Goal: Communication & Community: Answer question/provide support

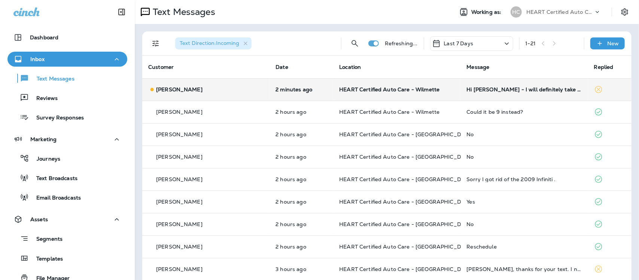
click at [518, 92] on td "Hi [PERSON_NAME] - I will definitely take you up on the free oil change. How do…" at bounding box center [524, 89] width 127 height 22
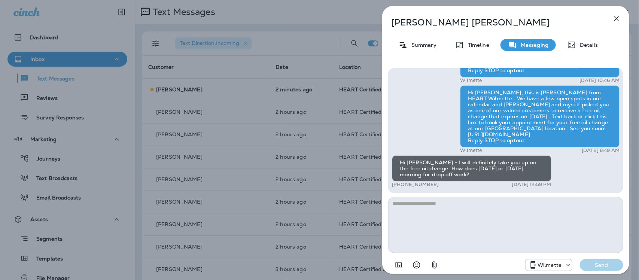
click at [450, 212] on textarea at bounding box center [505, 225] width 235 height 56
type textarea "*"
type textarea "**********"
click at [595, 264] on p "Send" at bounding box center [601, 265] width 31 height 7
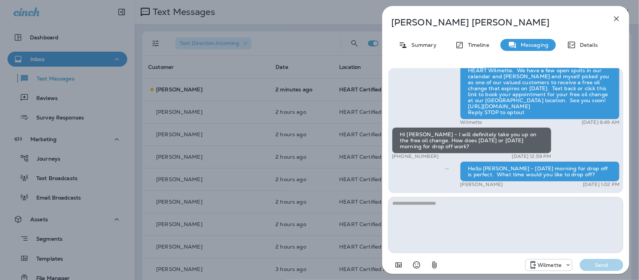
click at [616, 18] on icon "button" at bounding box center [616, 18] width 9 height 9
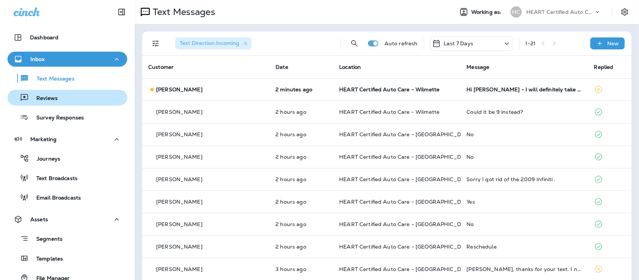
click at [54, 95] on p "Reviews" at bounding box center [43, 98] width 29 height 7
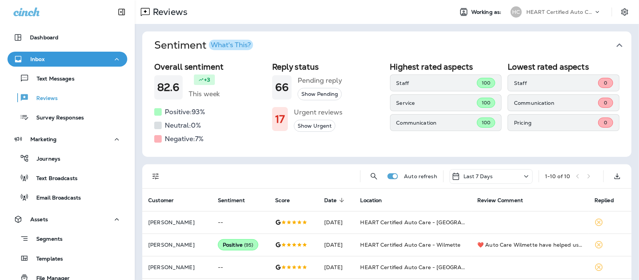
click at [616, 45] on icon "button" at bounding box center [619, 45] width 6 height 4
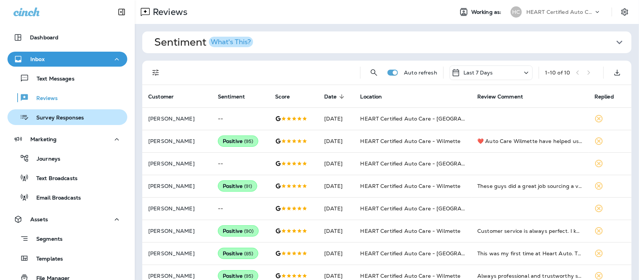
click at [57, 120] on p "Survey Responses" at bounding box center [56, 118] width 55 height 7
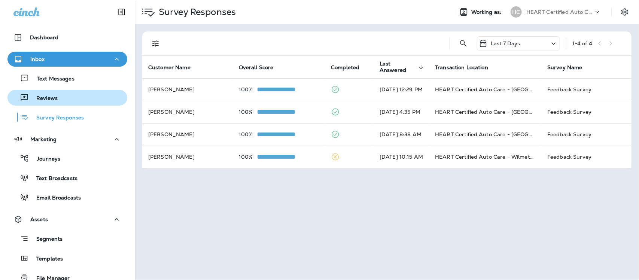
click at [43, 95] on p "Reviews" at bounding box center [43, 98] width 29 height 7
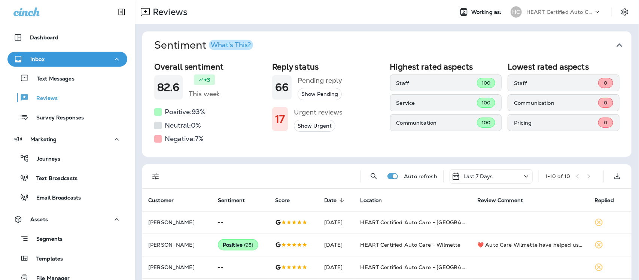
click at [613, 43] on icon "button" at bounding box center [619, 45] width 12 height 12
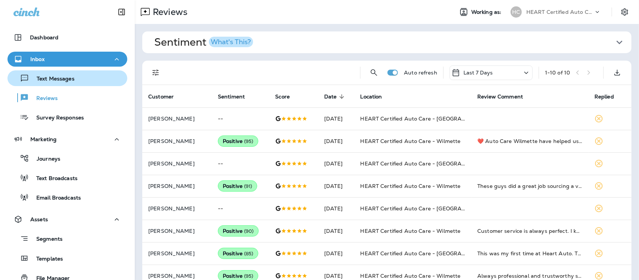
click at [55, 76] on p "Text Messages" at bounding box center [51, 79] width 45 height 7
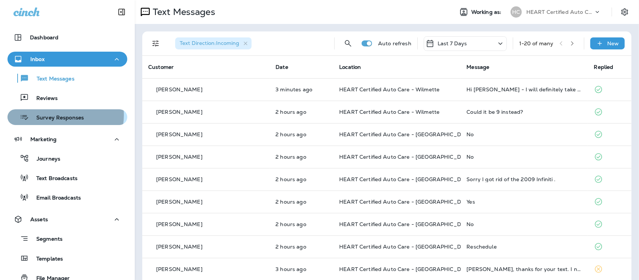
click at [57, 115] on p "Survey Responses" at bounding box center [56, 118] width 55 height 7
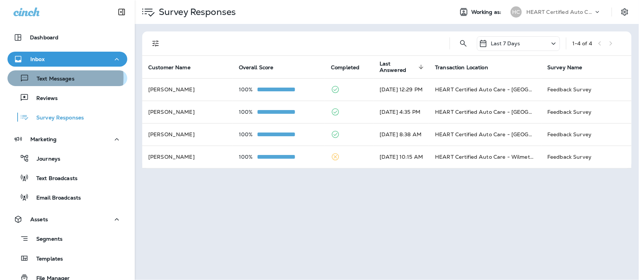
click at [43, 77] on p "Text Messages" at bounding box center [51, 79] width 45 height 7
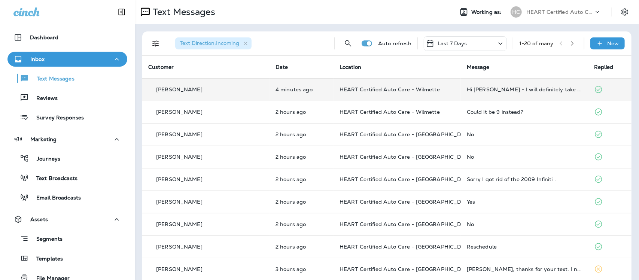
click at [499, 94] on td "Hi [PERSON_NAME] - I will definitely take you up on the free oil change. How do…" at bounding box center [524, 89] width 127 height 22
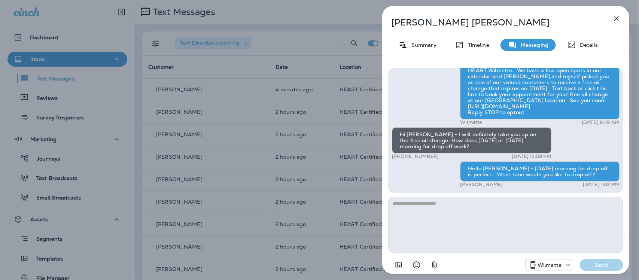
click at [616, 17] on icon "button" at bounding box center [616, 18] width 9 height 9
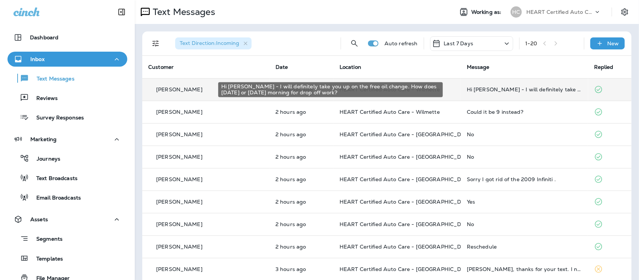
click at [511, 89] on div "Hi [PERSON_NAME] - I will definitely take you up on the free oil change. How do…" at bounding box center [524, 89] width 115 height 6
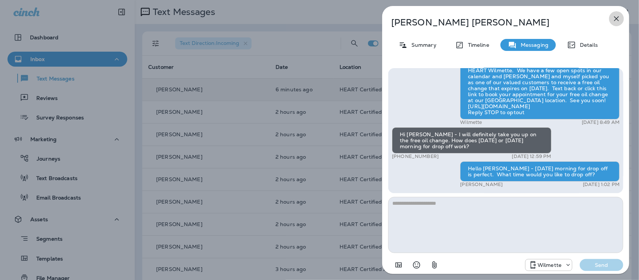
click at [617, 17] on icon "button" at bounding box center [616, 18] width 9 height 9
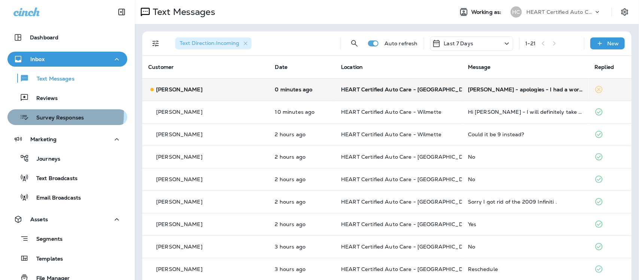
click at [43, 114] on div "Survey Responses" at bounding box center [46, 117] width 73 height 11
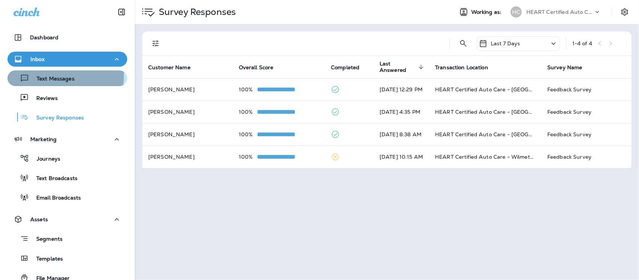
click at [44, 76] on p "Text Messages" at bounding box center [51, 79] width 45 height 7
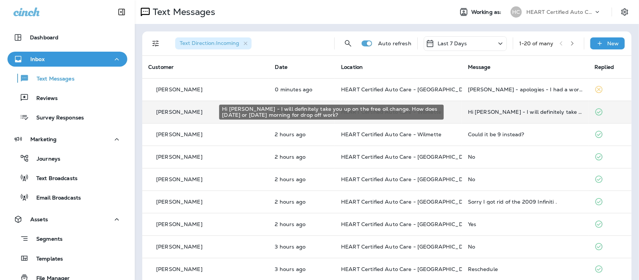
click at [504, 113] on div "Hi [PERSON_NAME] - I will definitely take you up on the free oil change. How do…" at bounding box center [525, 112] width 115 height 6
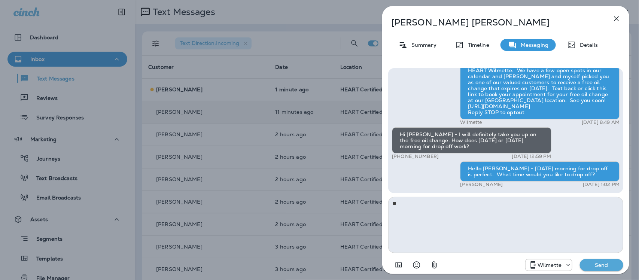
type textarea "*"
click at [614, 19] on icon "button" at bounding box center [616, 18] width 9 height 9
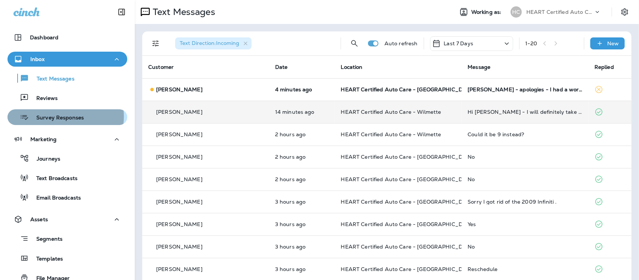
click at [59, 116] on p "Survey Responses" at bounding box center [56, 118] width 55 height 7
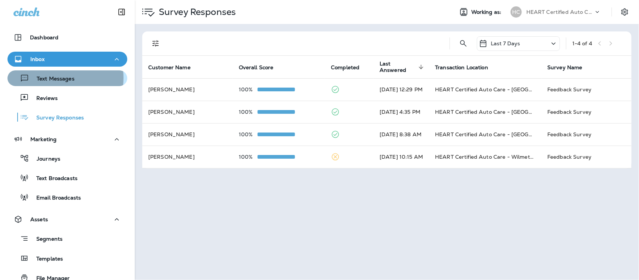
click at [51, 78] on p "Text Messages" at bounding box center [51, 79] width 45 height 7
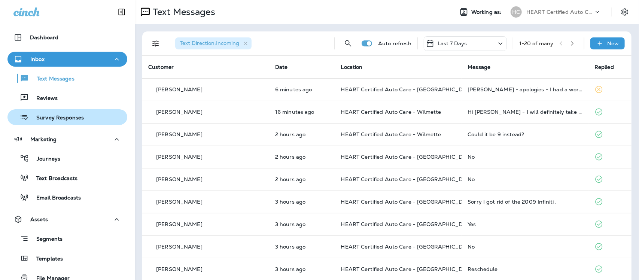
click at [65, 116] on p "Survey Responses" at bounding box center [56, 118] width 55 height 7
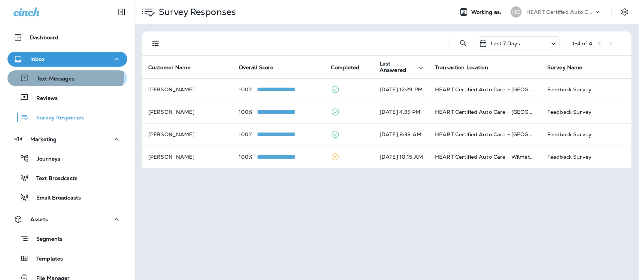
click at [57, 73] on div "Text Messages" at bounding box center [42, 78] width 64 height 11
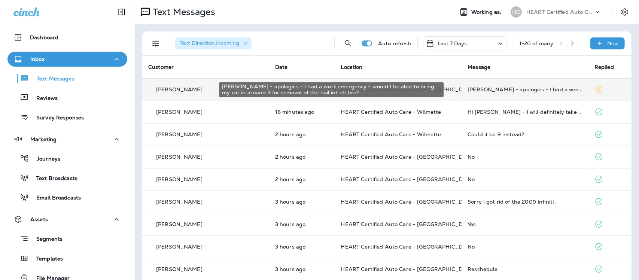
click at [537, 92] on div "[PERSON_NAME] - apologies - I had a work emergency - would I be able to bring m…" at bounding box center [524, 89] width 115 height 6
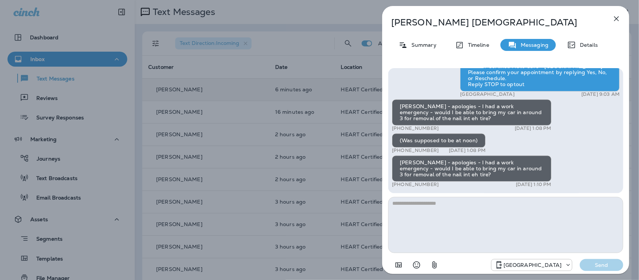
click at [616, 19] on icon "button" at bounding box center [616, 18] width 9 height 9
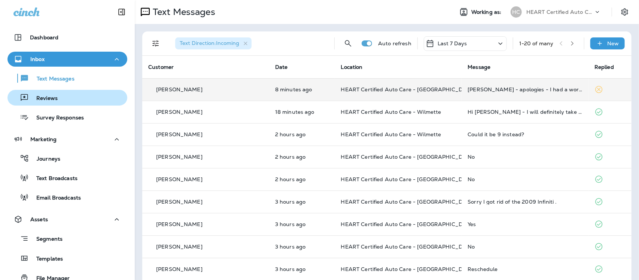
click at [45, 98] on p "Reviews" at bounding box center [43, 98] width 29 height 7
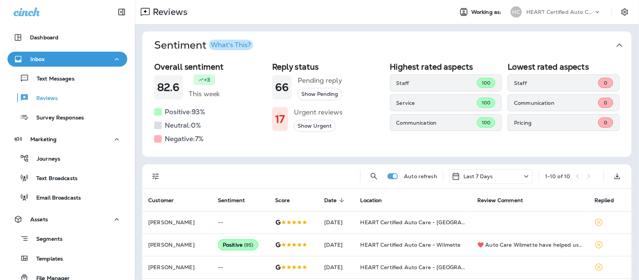
click at [613, 44] on icon "button" at bounding box center [619, 45] width 12 height 12
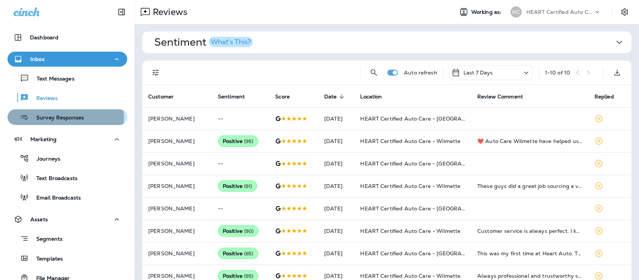
click at [54, 119] on p "Survey Responses" at bounding box center [56, 118] width 55 height 7
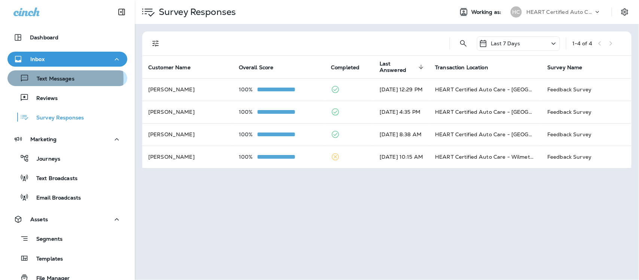
click at [54, 78] on p "Text Messages" at bounding box center [51, 79] width 45 height 7
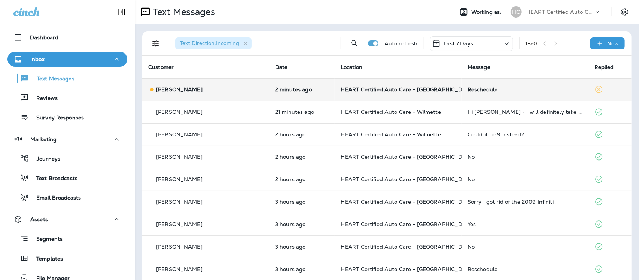
click at [467, 89] on div "Reschedule" at bounding box center [524, 89] width 115 height 6
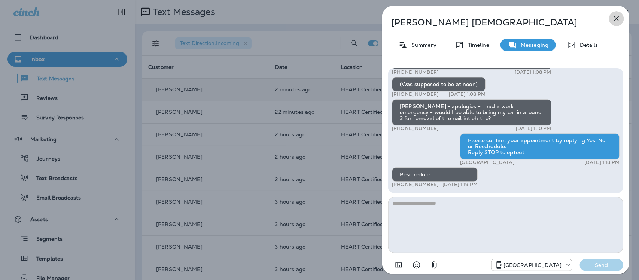
click at [616, 16] on icon "button" at bounding box center [616, 18] width 9 height 9
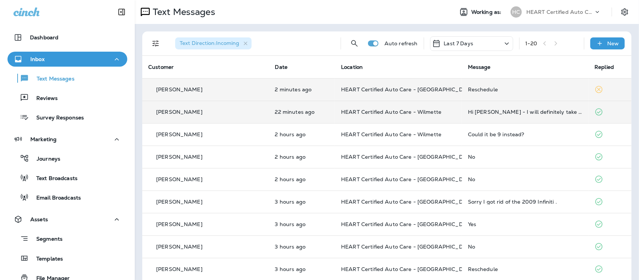
click at [528, 115] on td "Hi [PERSON_NAME] - I will definitely take you up on the free oil change. How do…" at bounding box center [525, 112] width 127 height 22
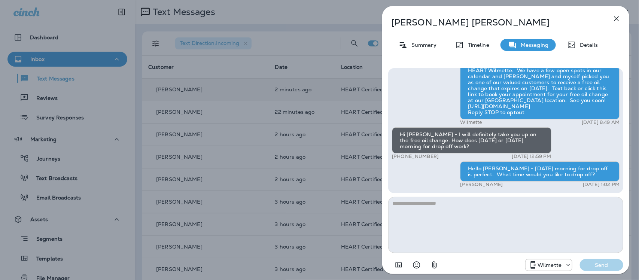
click at [464, 214] on textarea at bounding box center [505, 225] width 235 height 56
click at [440, 213] on textarea at bounding box center [505, 225] width 235 height 56
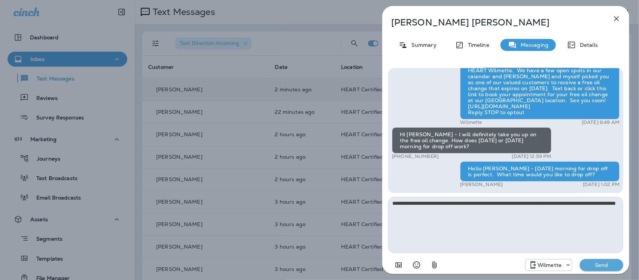
type textarea "**********"
click at [606, 262] on p "Send" at bounding box center [601, 265] width 31 height 7
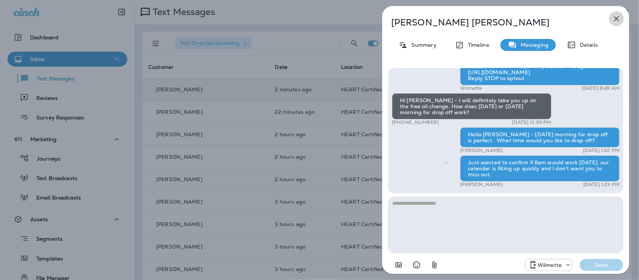
click at [618, 20] on icon "button" at bounding box center [616, 18] width 9 height 9
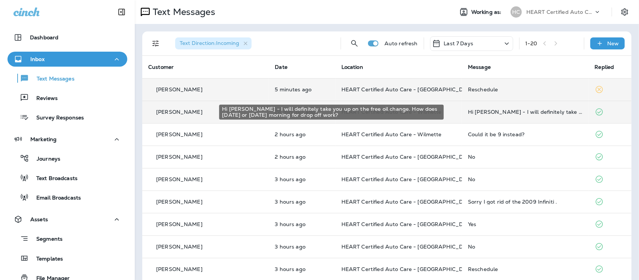
click at [496, 113] on div "Hi [PERSON_NAME] - I will definitely take you up on the free oil change. How do…" at bounding box center [525, 112] width 115 height 6
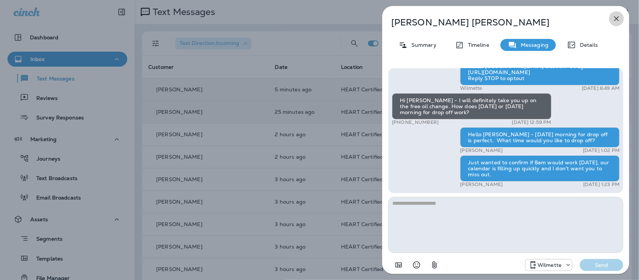
click at [614, 15] on icon "button" at bounding box center [616, 18] width 9 height 9
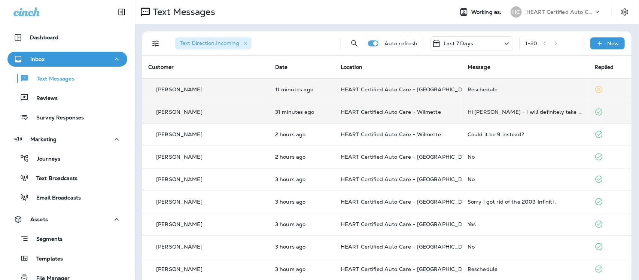
click at [467, 90] on div "Reschedule" at bounding box center [524, 89] width 115 height 6
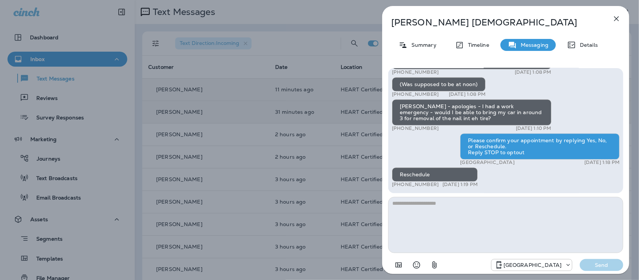
click at [617, 17] on icon "button" at bounding box center [616, 18] width 9 height 9
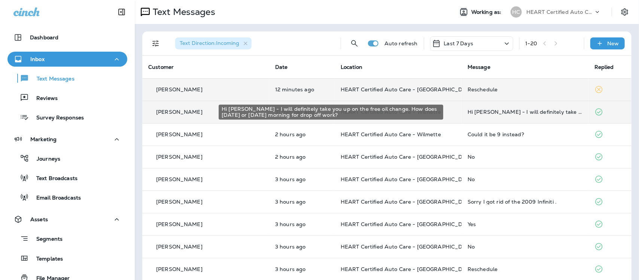
click at [534, 113] on div "Hi [PERSON_NAME] - I will definitely take you up on the free oil change. How do…" at bounding box center [524, 112] width 115 height 6
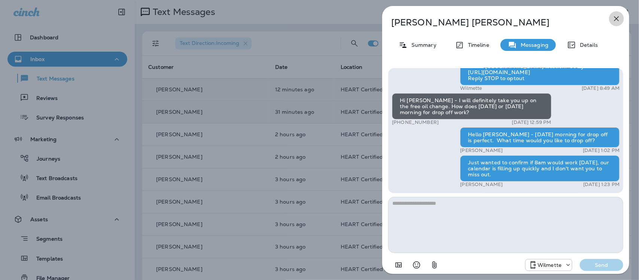
click at [617, 17] on icon "button" at bounding box center [616, 18] width 9 height 9
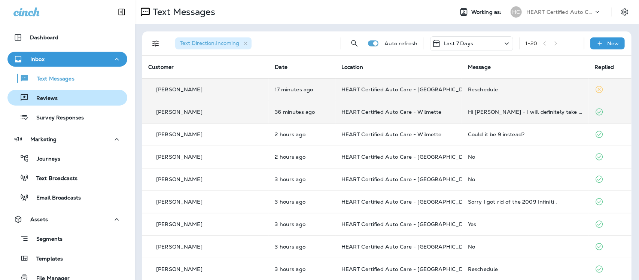
click at [43, 99] on p "Reviews" at bounding box center [43, 98] width 29 height 7
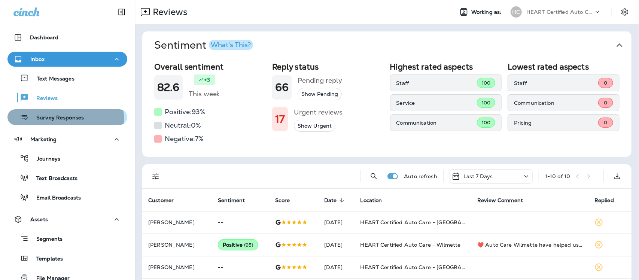
click at [64, 120] on p "Survey Responses" at bounding box center [56, 118] width 55 height 7
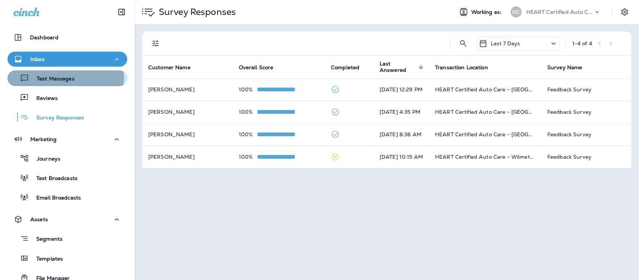
click at [50, 77] on p "Text Messages" at bounding box center [51, 79] width 45 height 7
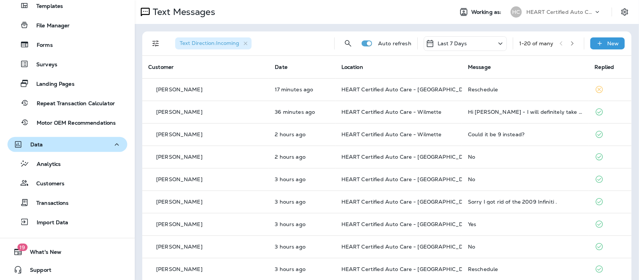
scroll to position [253, 0]
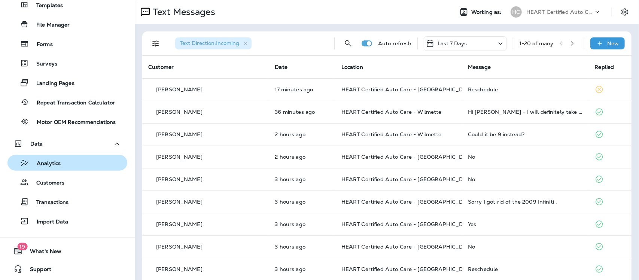
click at [40, 165] on p "Analytics" at bounding box center [44, 163] width 31 height 7
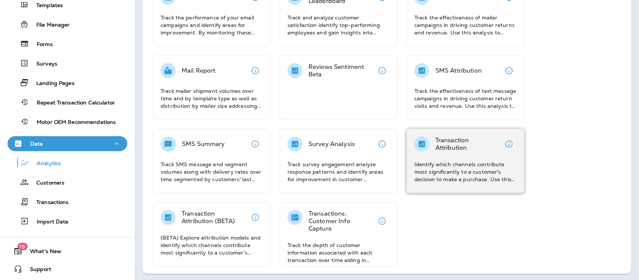
scroll to position [151, 0]
click at [458, 167] on p "Identify which channels contribute most significantly to a customer's decision …" at bounding box center [465, 171] width 102 height 22
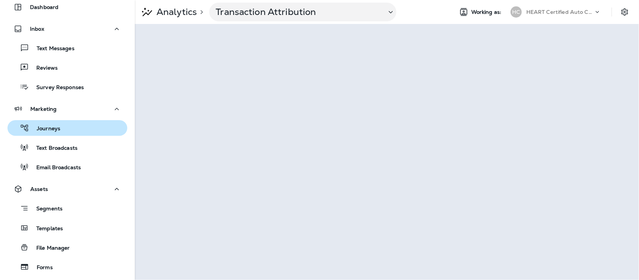
scroll to position [47, 0]
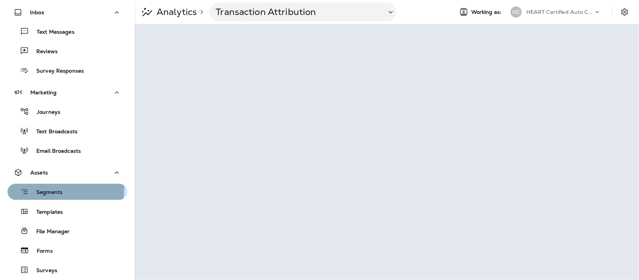
click at [52, 187] on div "Segments" at bounding box center [36, 192] width 52 height 12
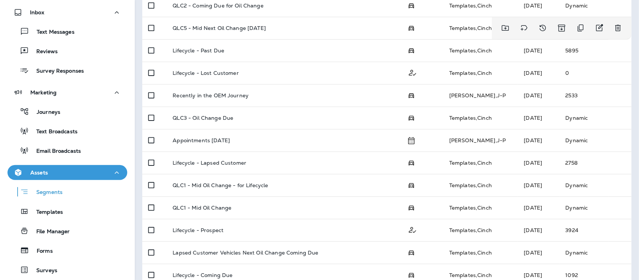
scroll to position [319, 0]
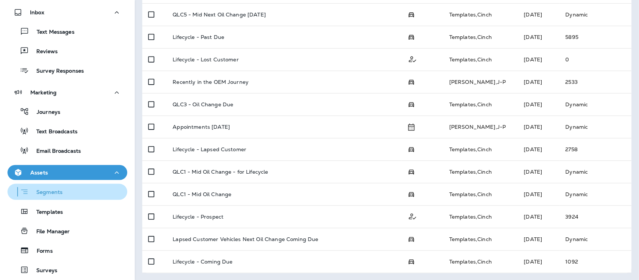
click at [55, 195] on p "Segments" at bounding box center [46, 192] width 34 height 7
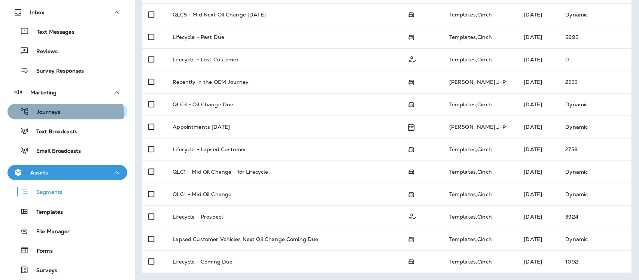
click at [51, 114] on p "Journeys" at bounding box center [44, 112] width 31 height 7
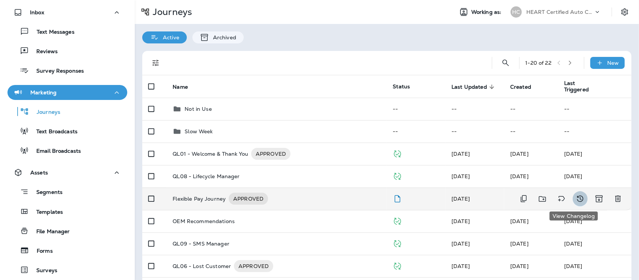
click at [576, 199] on icon "View Changelog" at bounding box center [580, 198] width 9 height 9
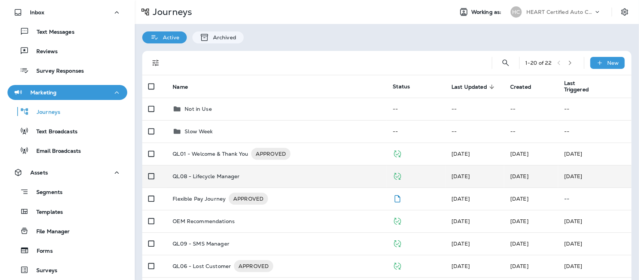
scroll to position [47, 0]
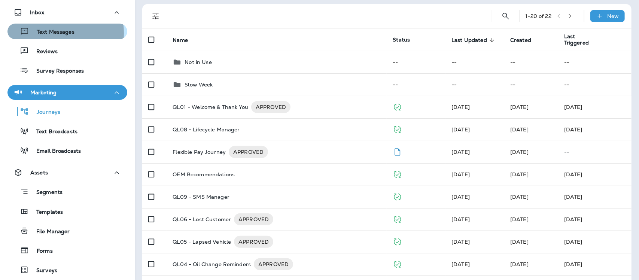
click at [52, 33] on p "Text Messages" at bounding box center [51, 32] width 45 height 7
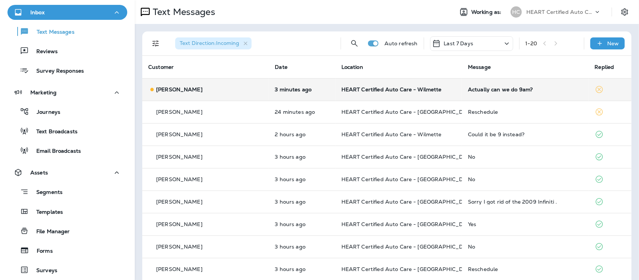
click at [498, 91] on div "Actually can we do 9am?" at bounding box center [525, 89] width 115 height 6
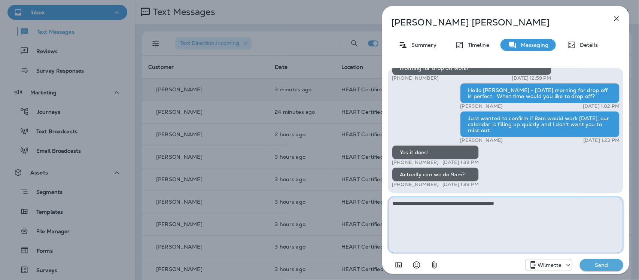
type textarea "**********"
click at [609, 264] on p "Send" at bounding box center [601, 265] width 31 height 7
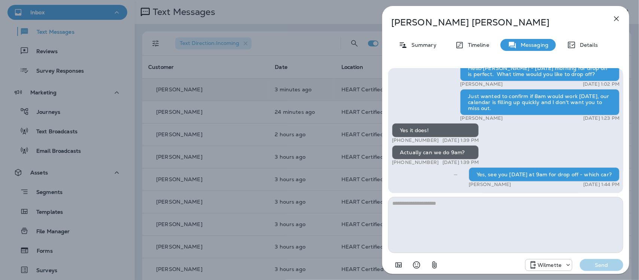
click at [616, 16] on icon "button" at bounding box center [616, 18] width 9 height 9
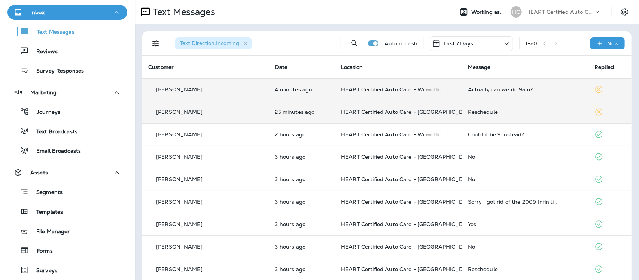
click at [469, 111] on div "Reschedule" at bounding box center [525, 112] width 115 height 6
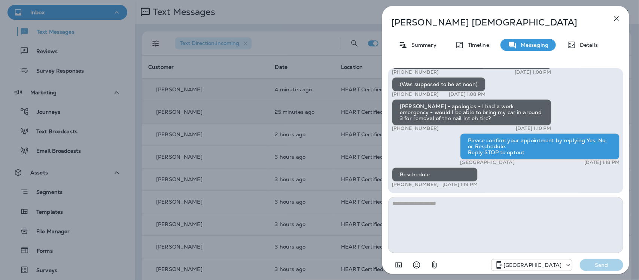
click at [616, 16] on icon "button" at bounding box center [616, 18] width 9 height 9
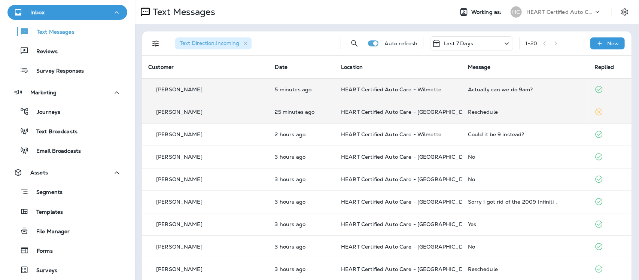
click at [495, 86] on div "Actually can we do 9am?" at bounding box center [525, 89] width 115 height 6
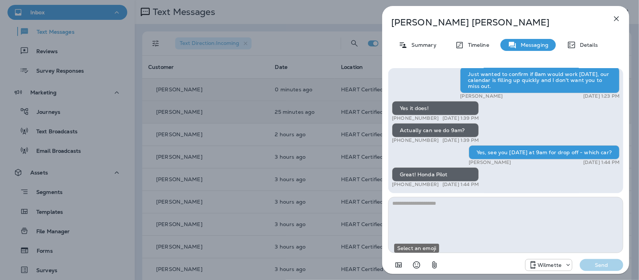
click at [416, 263] on icon "Select an emoji" at bounding box center [416, 264] width 9 height 9
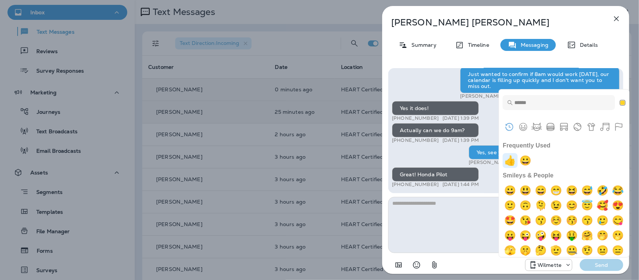
click at [507, 163] on img "+1" at bounding box center [510, 160] width 15 height 15
type textarea "**"
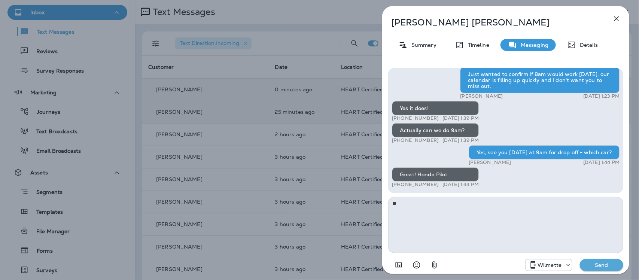
click at [618, 266] on button "Send" at bounding box center [601, 265] width 43 height 12
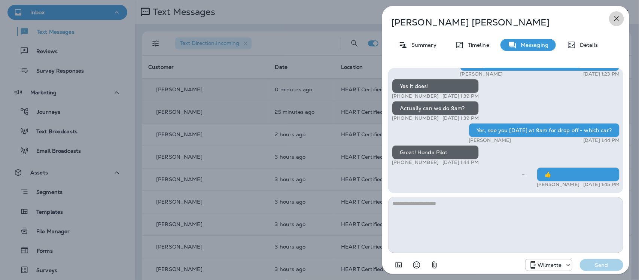
click at [618, 14] on icon "button" at bounding box center [616, 18] width 9 height 9
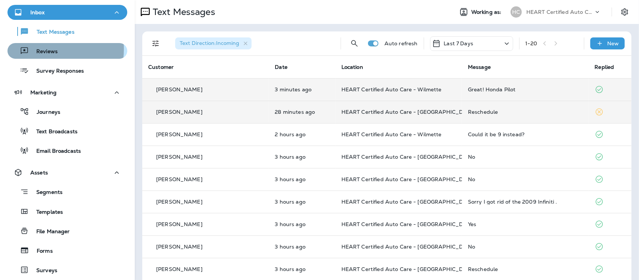
click at [41, 49] on p "Reviews" at bounding box center [43, 51] width 29 height 7
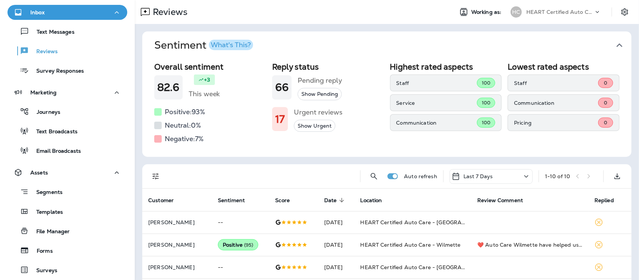
click at [613, 42] on icon "button" at bounding box center [619, 45] width 12 height 12
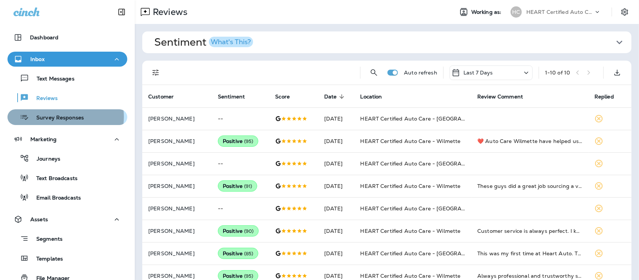
click at [60, 117] on p "Survey Responses" at bounding box center [56, 118] width 55 height 7
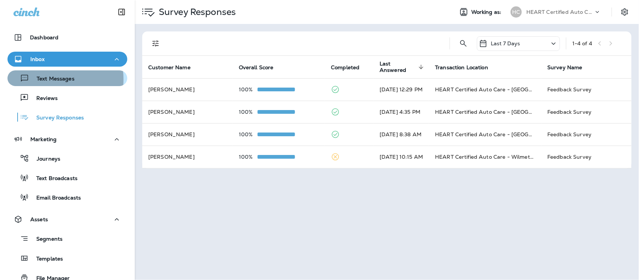
click at [43, 79] on p "Text Messages" at bounding box center [51, 79] width 45 height 7
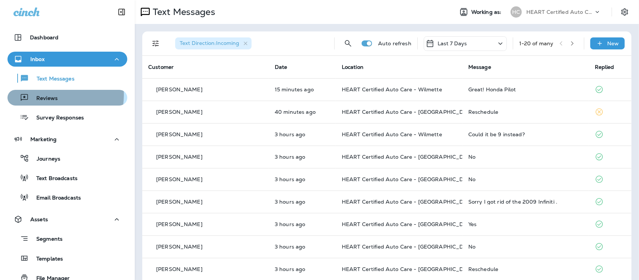
click at [45, 95] on p "Reviews" at bounding box center [43, 98] width 29 height 7
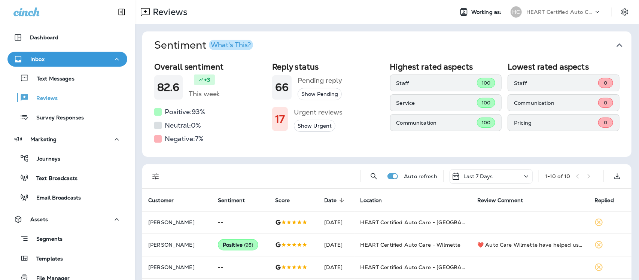
click at [613, 41] on icon "button" at bounding box center [619, 45] width 12 height 12
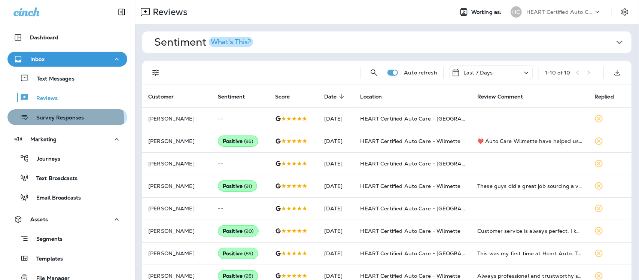
click at [51, 122] on div "Survey Responses" at bounding box center [46, 117] width 73 height 11
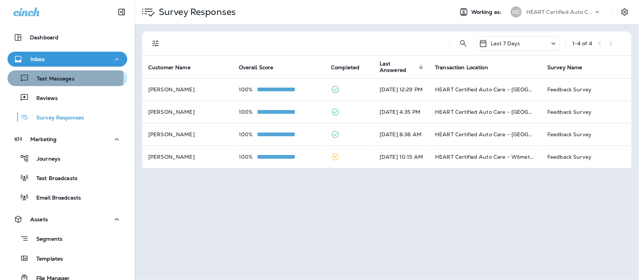
click at [49, 78] on p "Text Messages" at bounding box center [51, 79] width 45 height 7
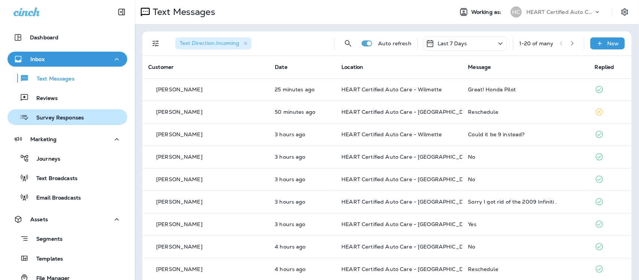
click at [51, 116] on p "Survey Responses" at bounding box center [56, 118] width 55 height 7
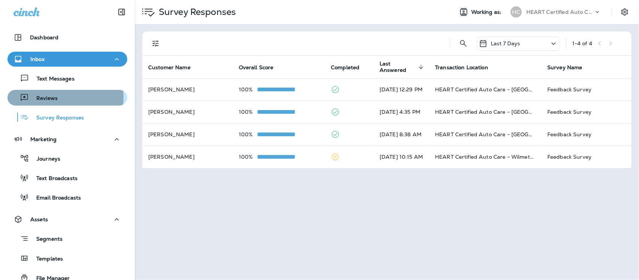
click at [54, 97] on p "Reviews" at bounding box center [43, 98] width 29 height 7
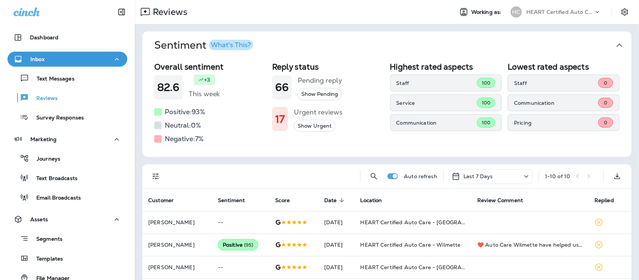
click at [614, 43] on icon "button" at bounding box center [619, 45] width 12 height 12
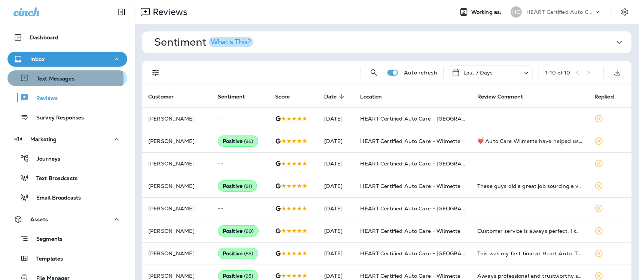
click at [55, 79] on p "Text Messages" at bounding box center [51, 79] width 45 height 7
